Goal: Task Accomplishment & Management: Use online tool/utility

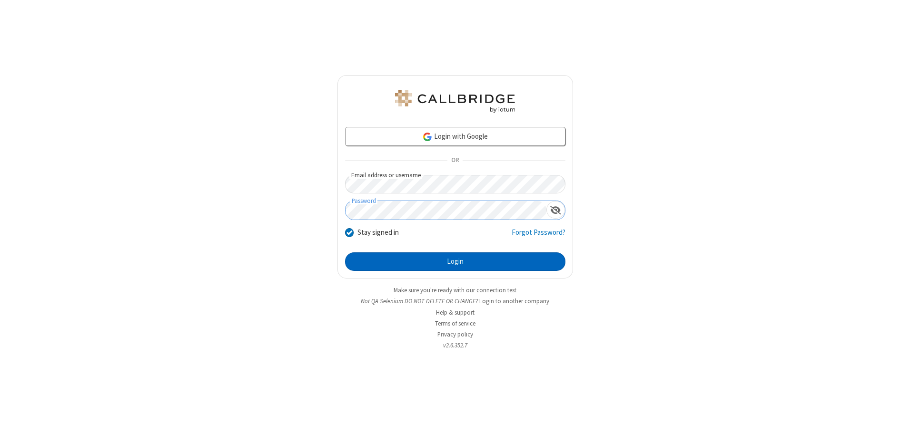
click at [455, 262] on button "Login" at bounding box center [455, 262] width 220 height 19
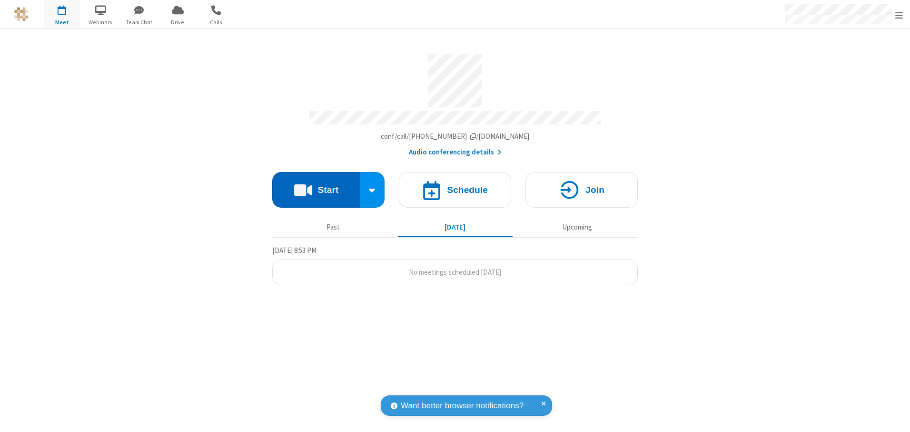
click at [316, 186] on button "Start" at bounding box center [316, 190] width 88 height 36
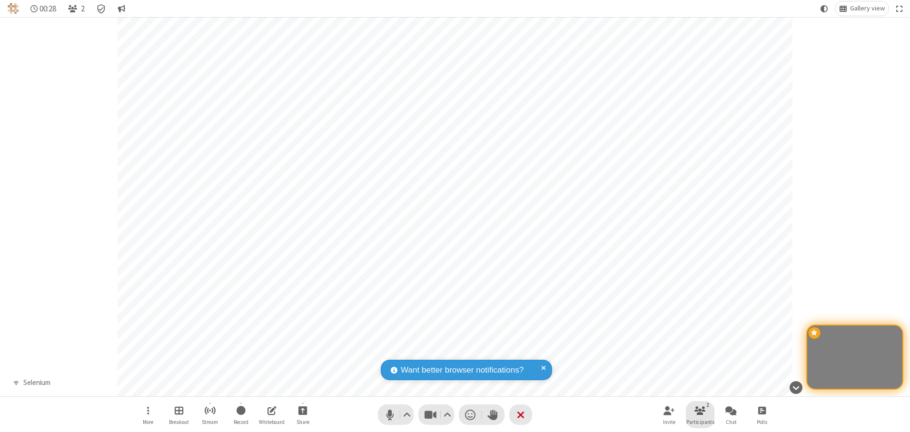
click at [700, 422] on span "Participants" at bounding box center [700, 423] width 28 height 6
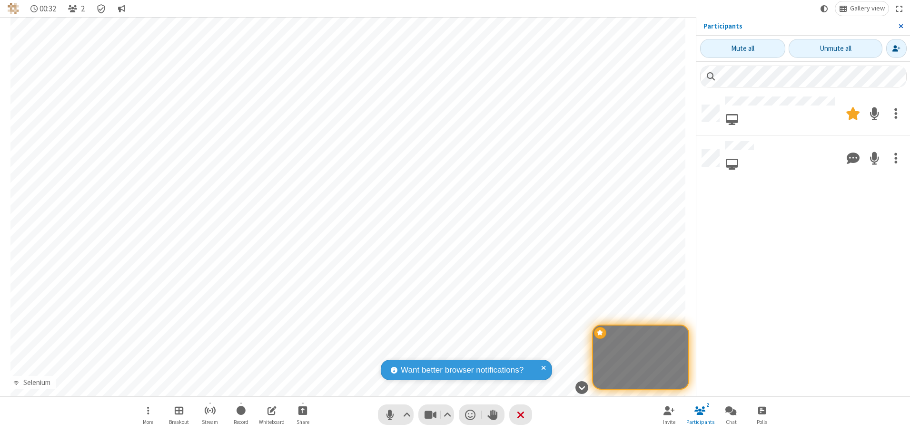
click at [900, 26] on span "Close sidebar" at bounding box center [900, 26] width 5 height 8
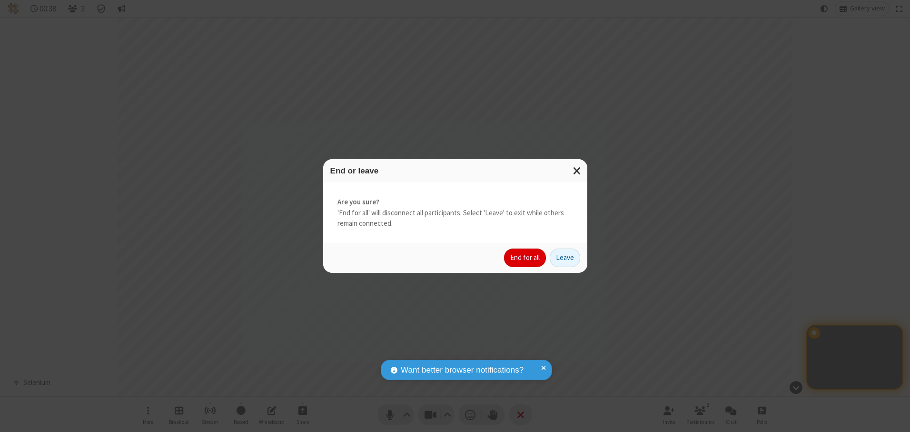
click at [525, 258] on button "End for all" at bounding box center [525, 258] width 42 height 19
